Goal: Check status: Check status

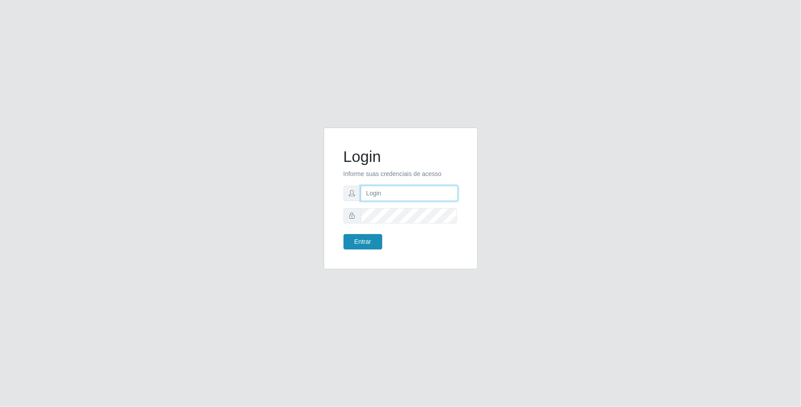
type input "[EMAIL_ADDRESS][DOMAIN_NAME]"
click at [370, 241] on button "Entrar" at bounding box center [363, 241] width 39 height 15
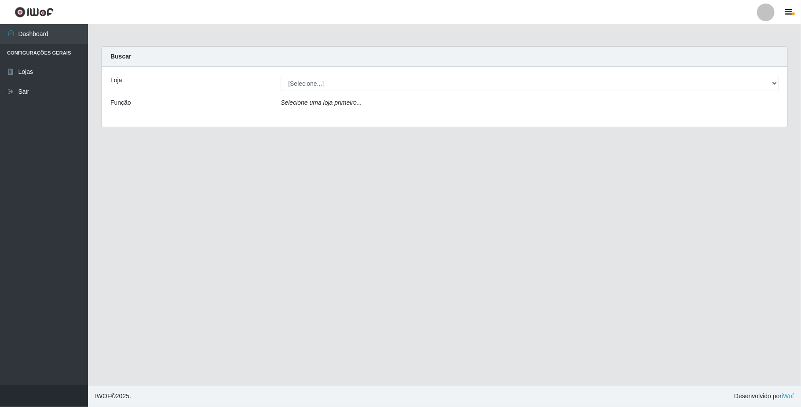
click at [428, 93] on div "Loja [Selecione...] SuperFácil Atacado - Emaús Função Selecione uma loja primei…" at bounding box center [445, 97] width 686 height 60
click at [415, 83] on select "[Selecione...] SuperFácil Atacado - Emaús" at bounding box center [530, 83] width 498 height 15
select select "407"
click at [281, 76] on select "[Selecione...] SuperFácil Atacado - Emaús" at bounding box center [530, 83] width 498 height 15
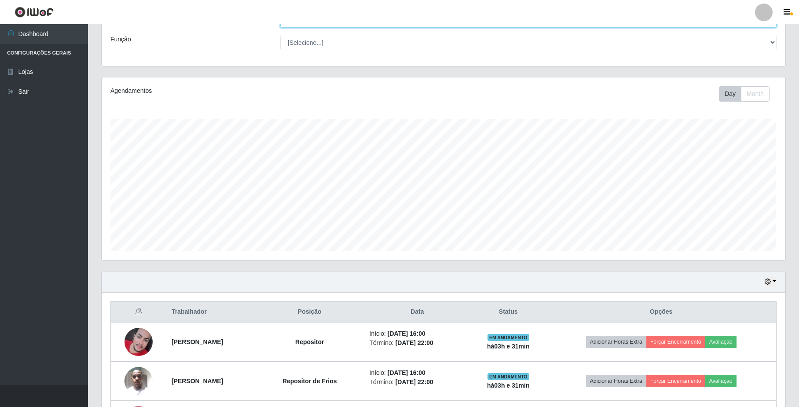
scroll to position [140, 0]
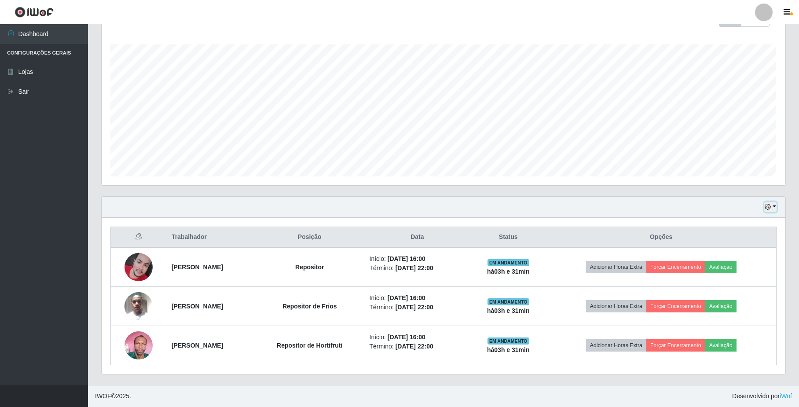
click at [771, 206] on button "button" at bounding box center [770, 207] width 12 height 10
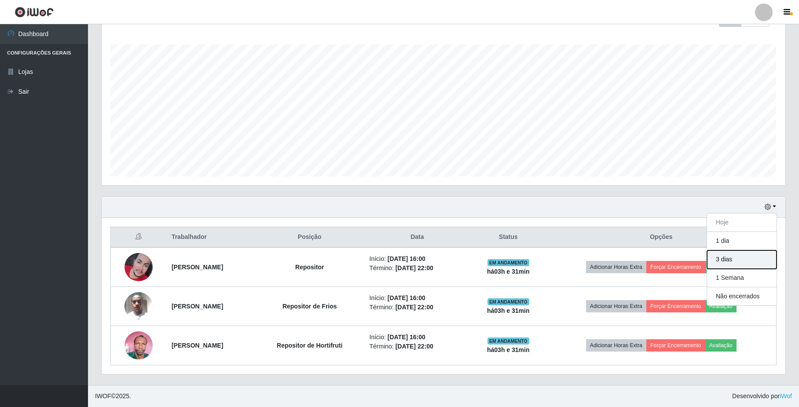
click at [755, 251] on button "3 dias" at bounding box center [742, 259] width 70 height 18
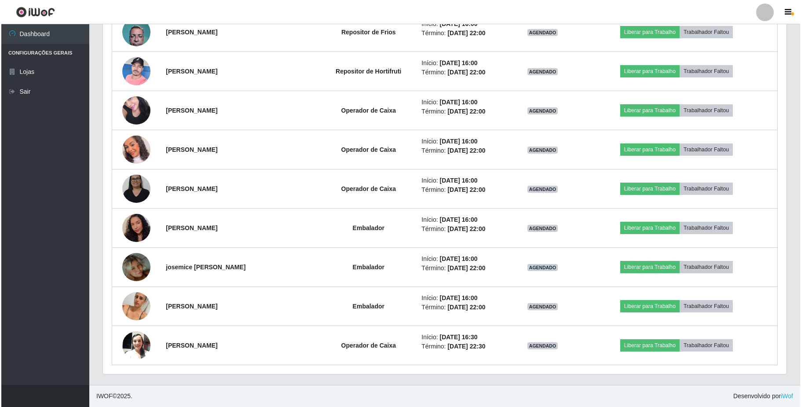
scroll to position [1083, 0]
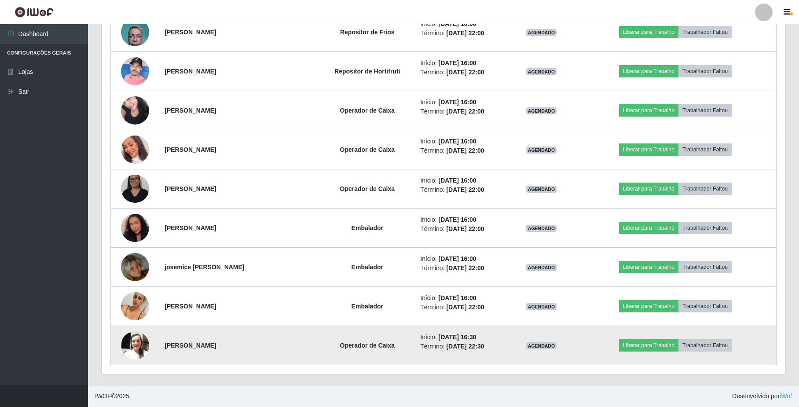
click at [125, 350] on img at bounding box center [135, 344] width 28 height 37
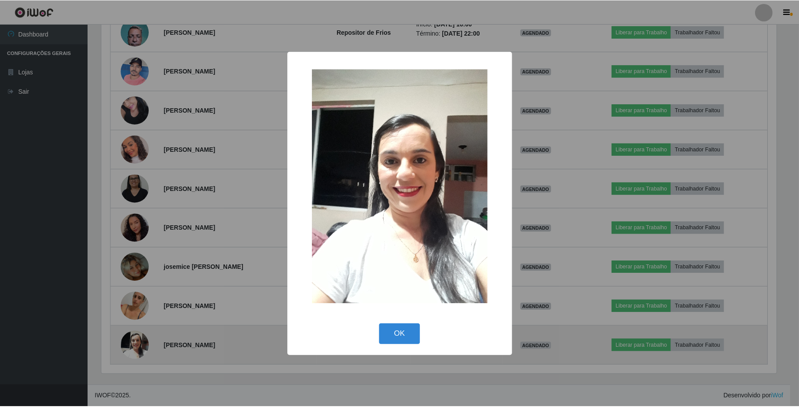
scroll to position [183, 677]
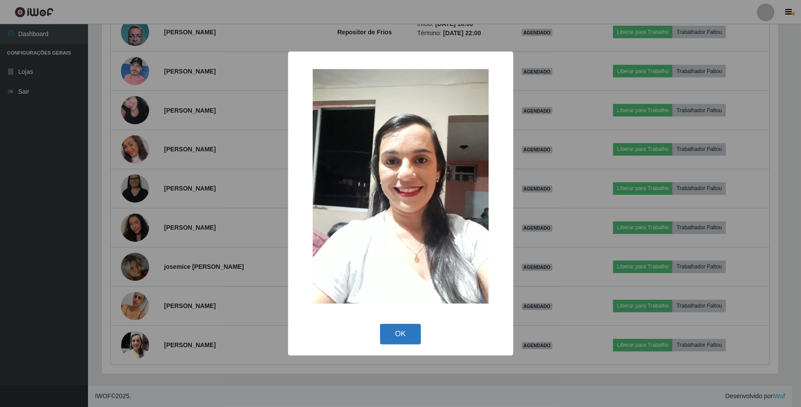
click at [388, 344] on button "OK" at bounding box center [400, 334] width 41 height 21
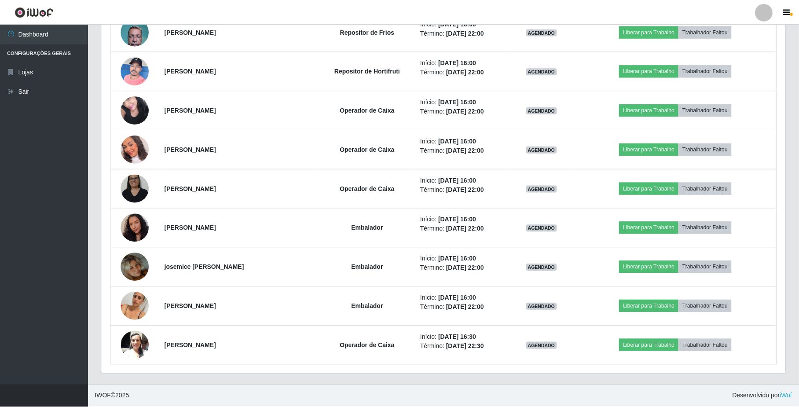
scroll to position [183, 683]
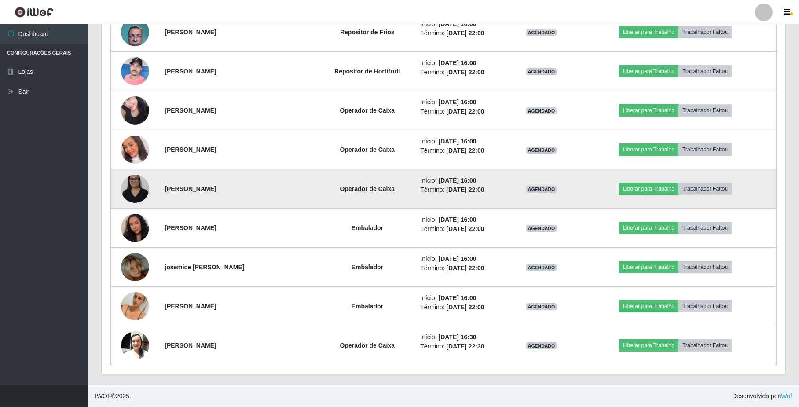
click at [136, 196] on img at bounding box center [135, 188] width 28 height 37
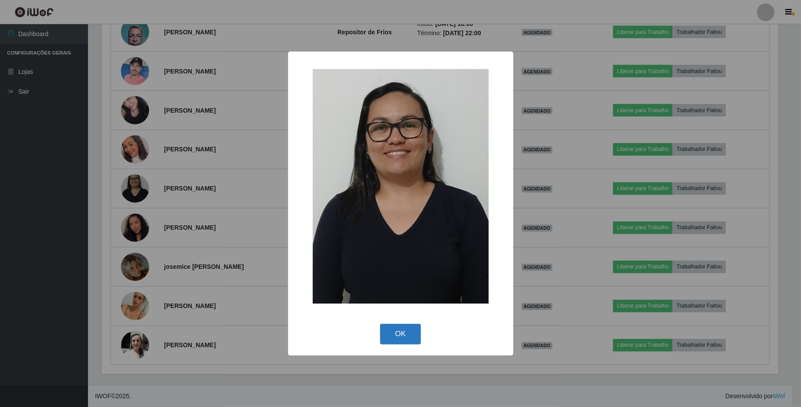
click at [405, 336] on button "OK" at bounding box center [400, 334] width 41 height 21
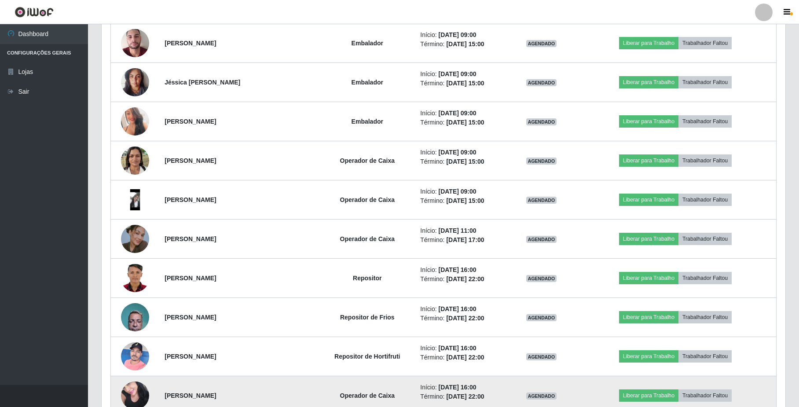
scroll to position [790, 0]
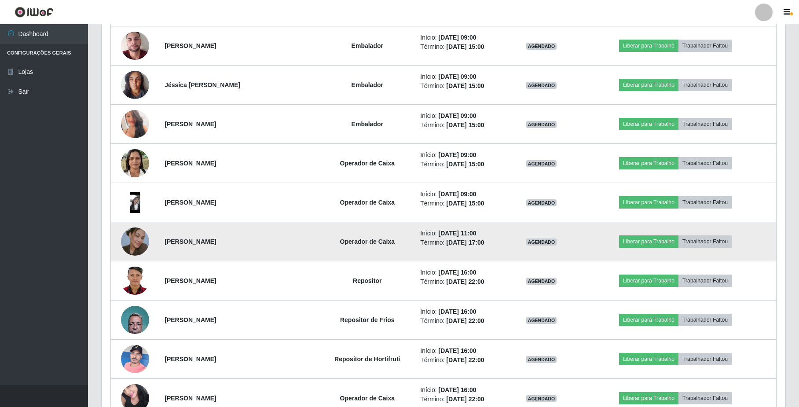
click at [134, 249] on img at bounding box center [135, 241] width 28 height 50
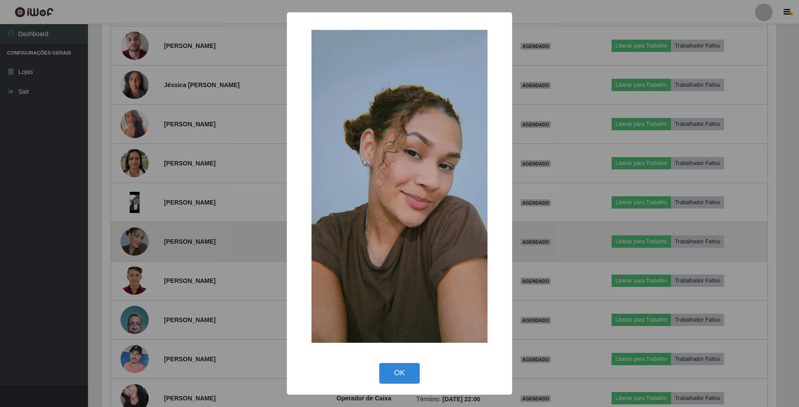
scroll to position [183, 677]
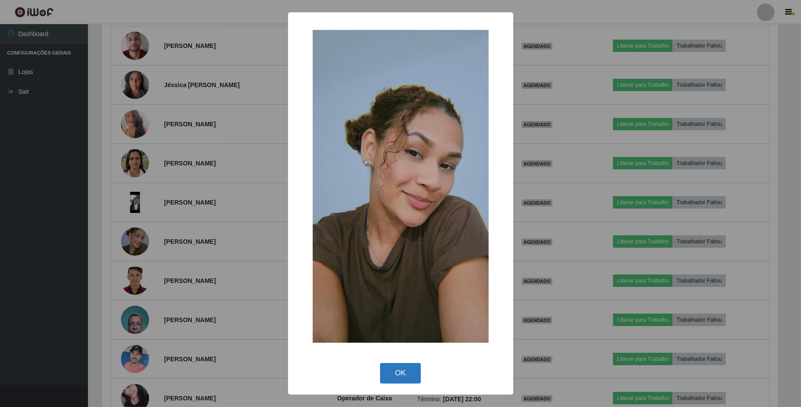
click at [414, 377] on button "OK" at bounding box center [400, 373] width 41 height 21
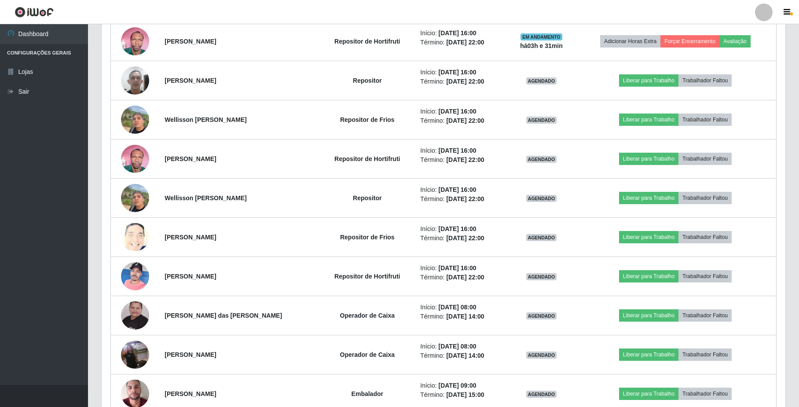
scroll to position [438, 0]
